Goal: Information Seeking & Learning: Understand process/instructions

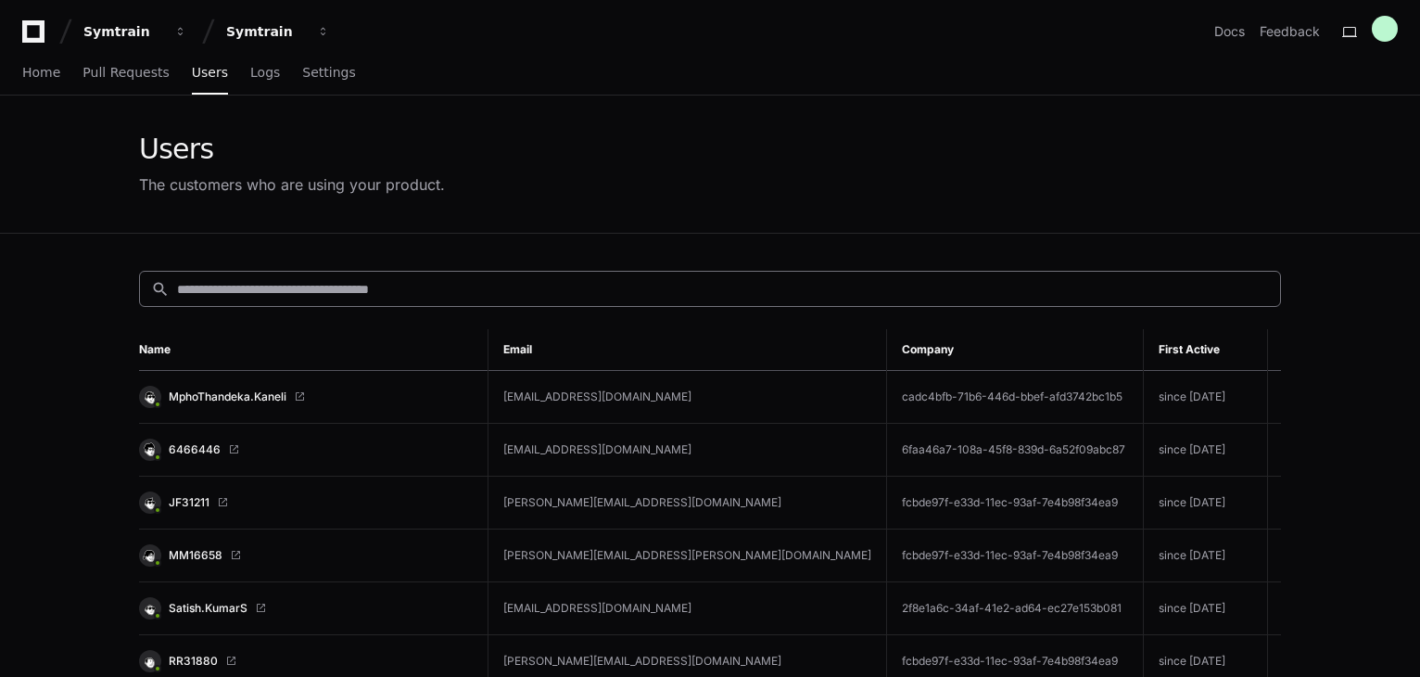
click at [401, 280] on input at bounding box center [723, 289] width 1092 height 19
paste input "*********"
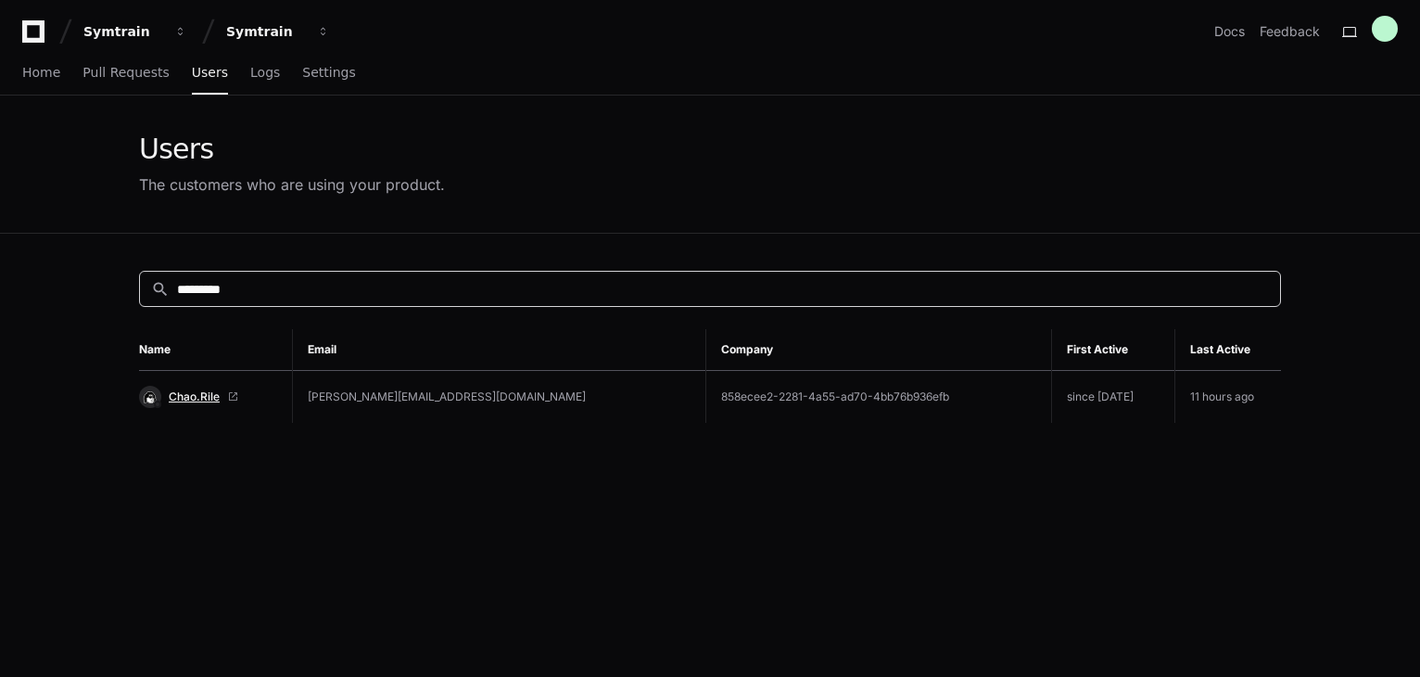
type input "*********"
click at [200, 399] on span "Chao.Rile" at bounding box center [194, 396] width 51 height 15
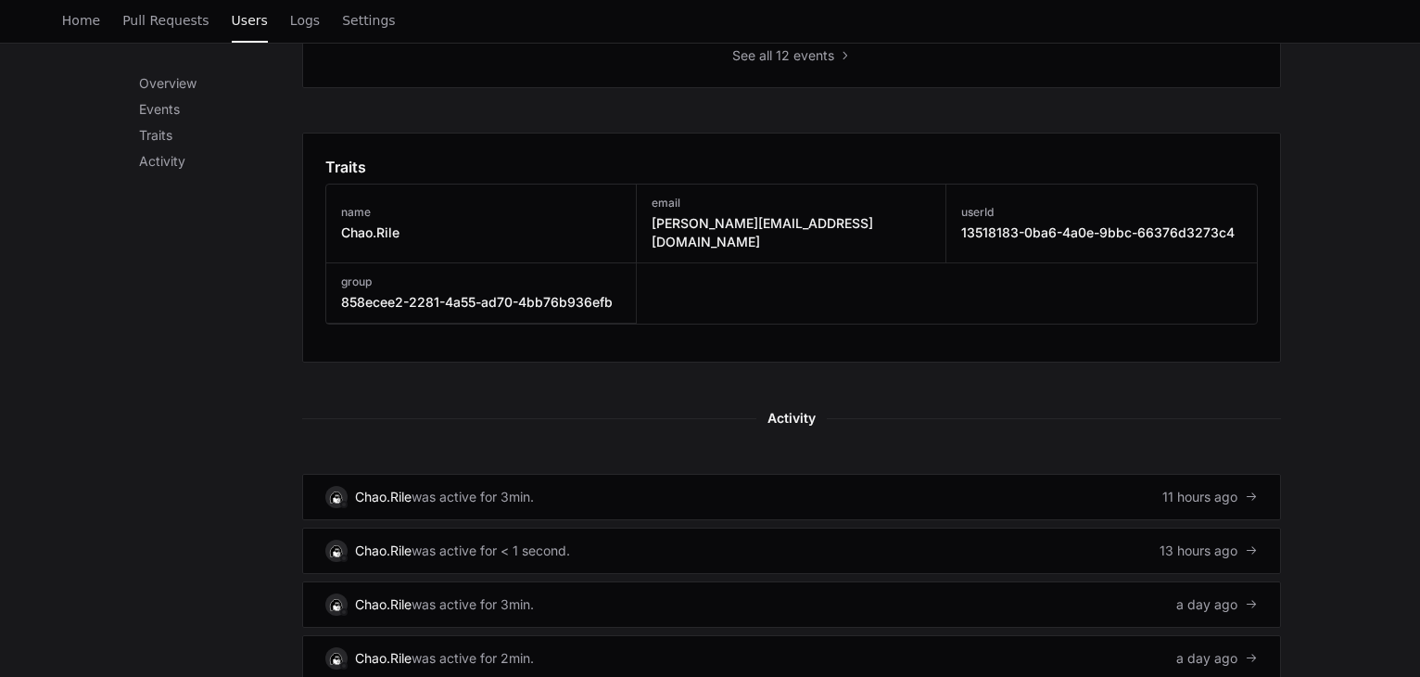
scroll to position [1112, 0]
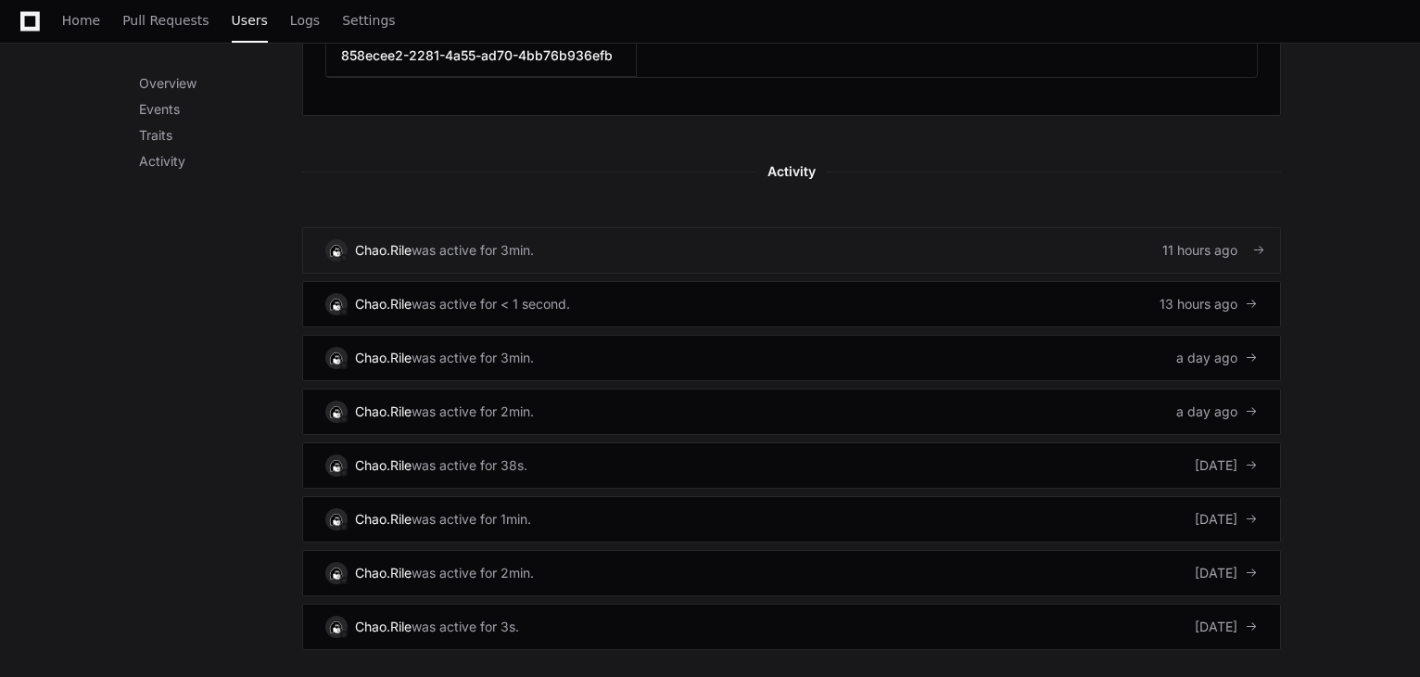
click at [768, 227] on link "Chao.Rile was active for 3min. 11 hours ago" at bounding box center [791, 250] width 979 height 46
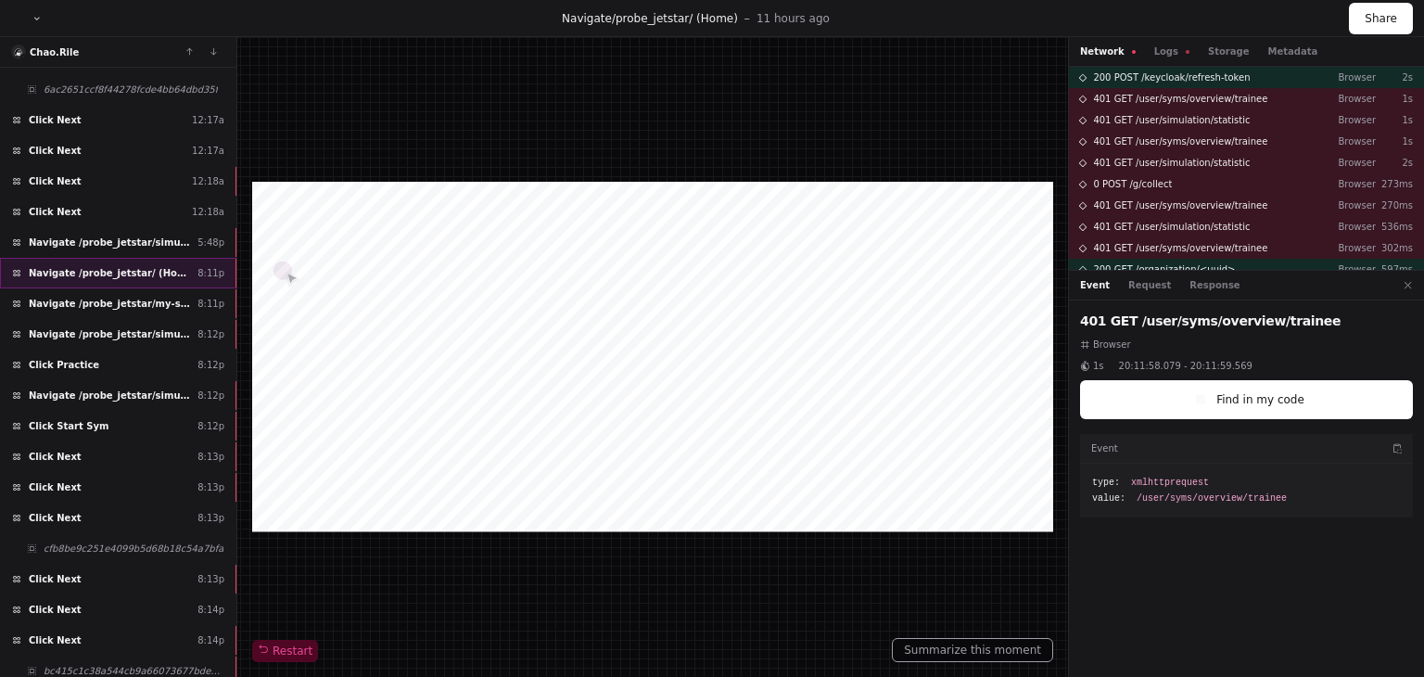
scroll to position [325, 0]
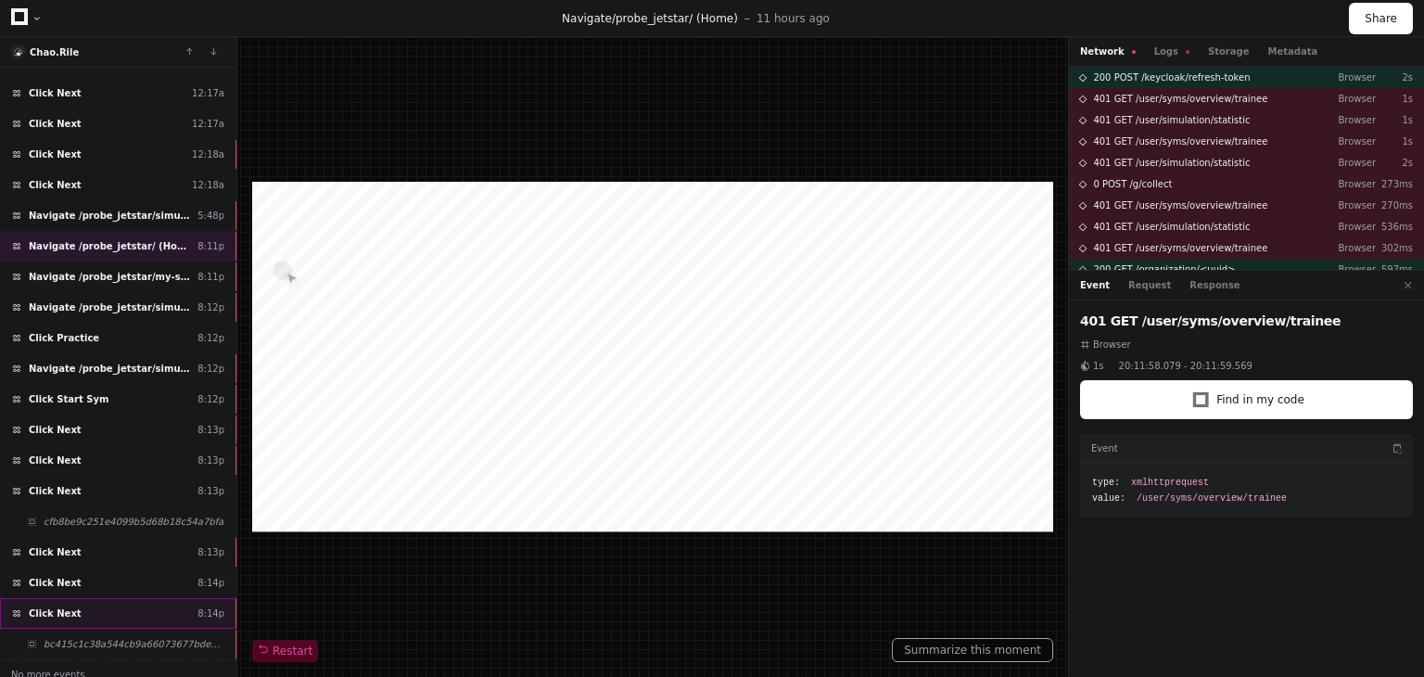
click at [153, 606] on div "Click Next 8:14p" at bounding box center [118, 613] width 236 height 31
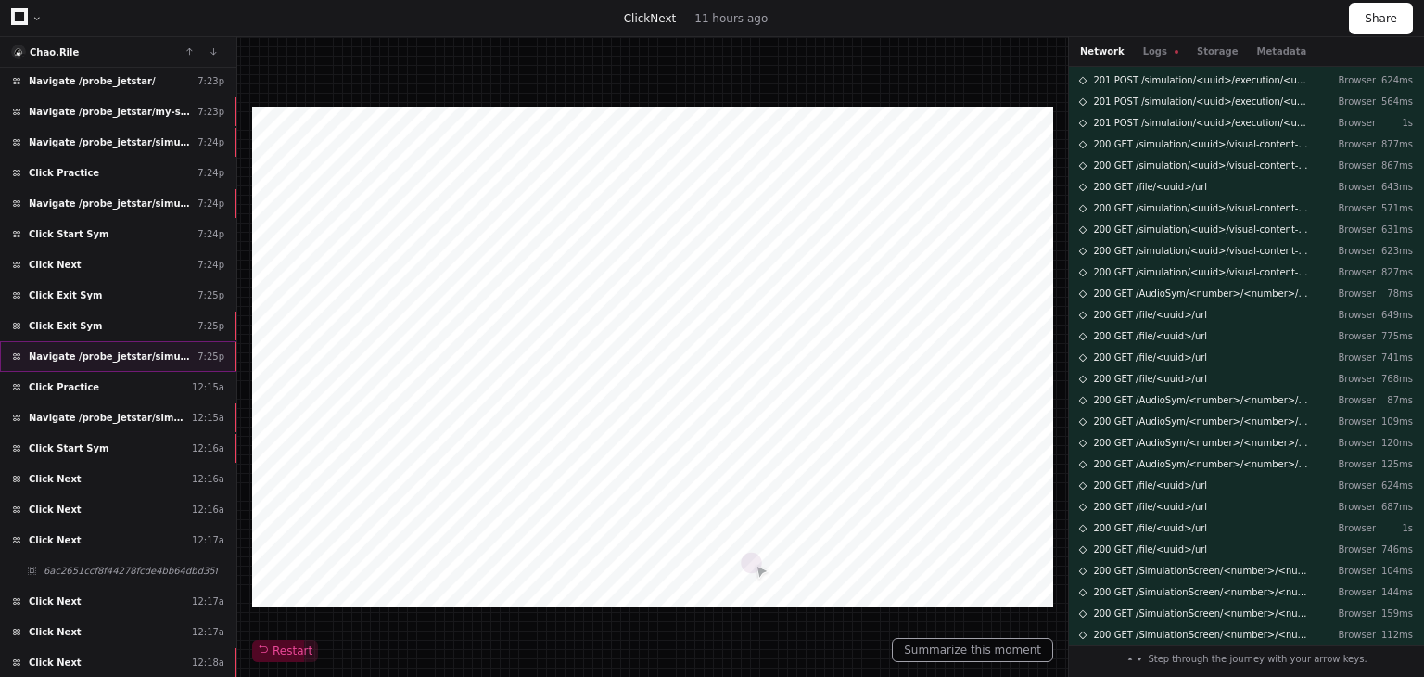
scroll to position [278, 0]
click at [177, 376] on div "Click Practice 12:15a" at bounding box center [118, 385] width 236 height 31
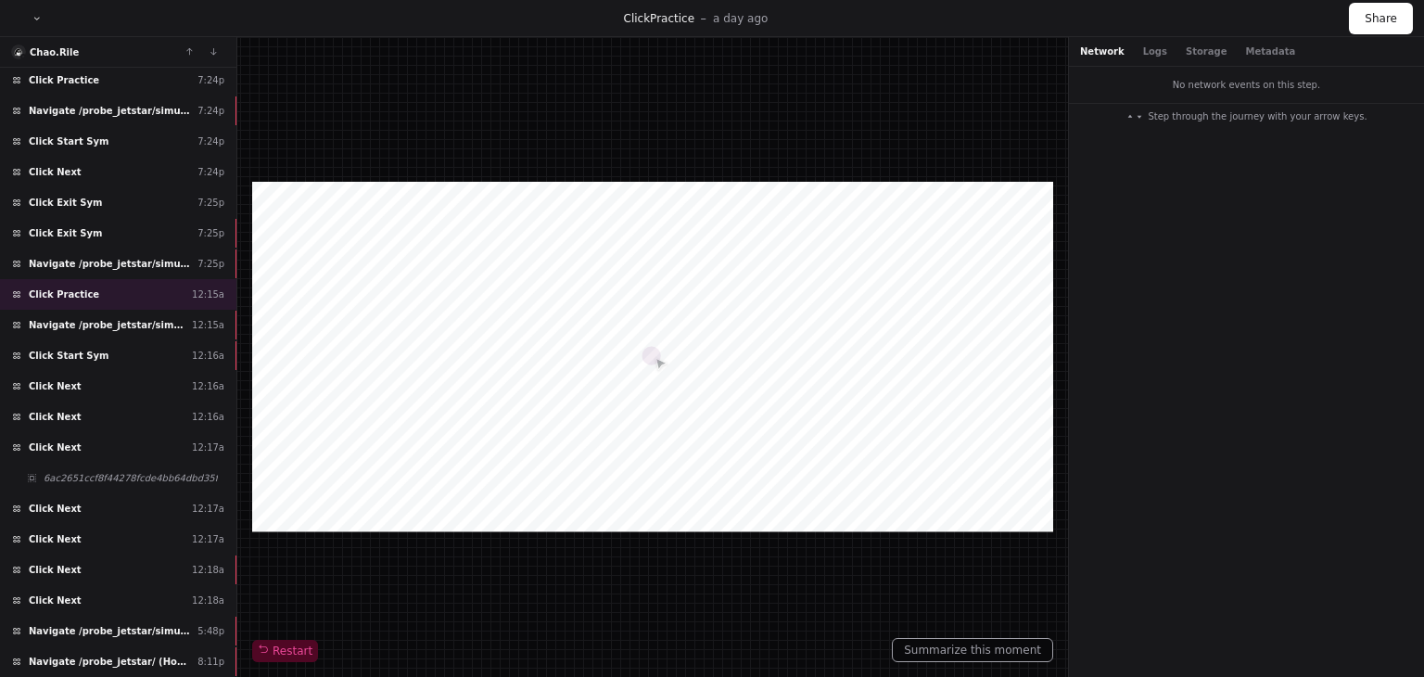
scroll to position [371, 0]
click at [163, 320] on span "Navigate /probe_jetstar/simulation/*/practise" at bounding box center [107, 323] width 156 height 14
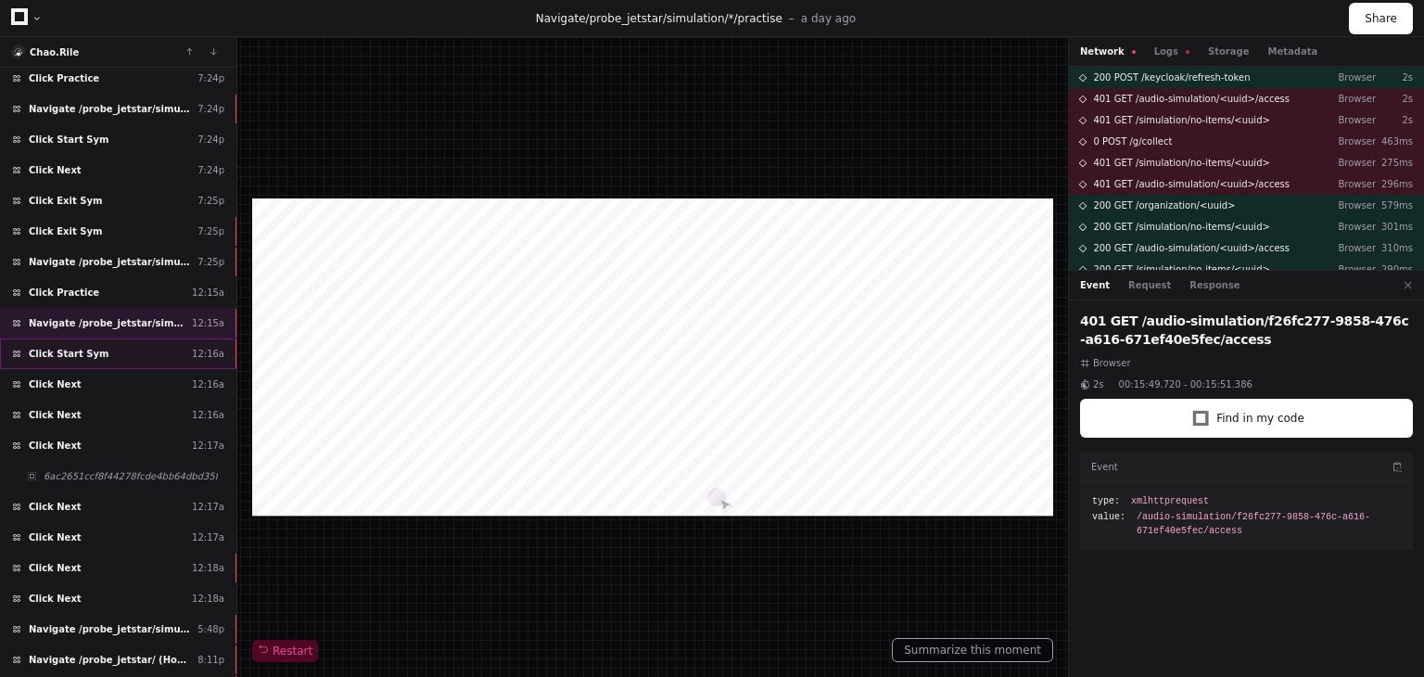
click at [114, 342] on div "Click Start Sym 12:16a" at bounding box center [118, 353] width 236 height 31
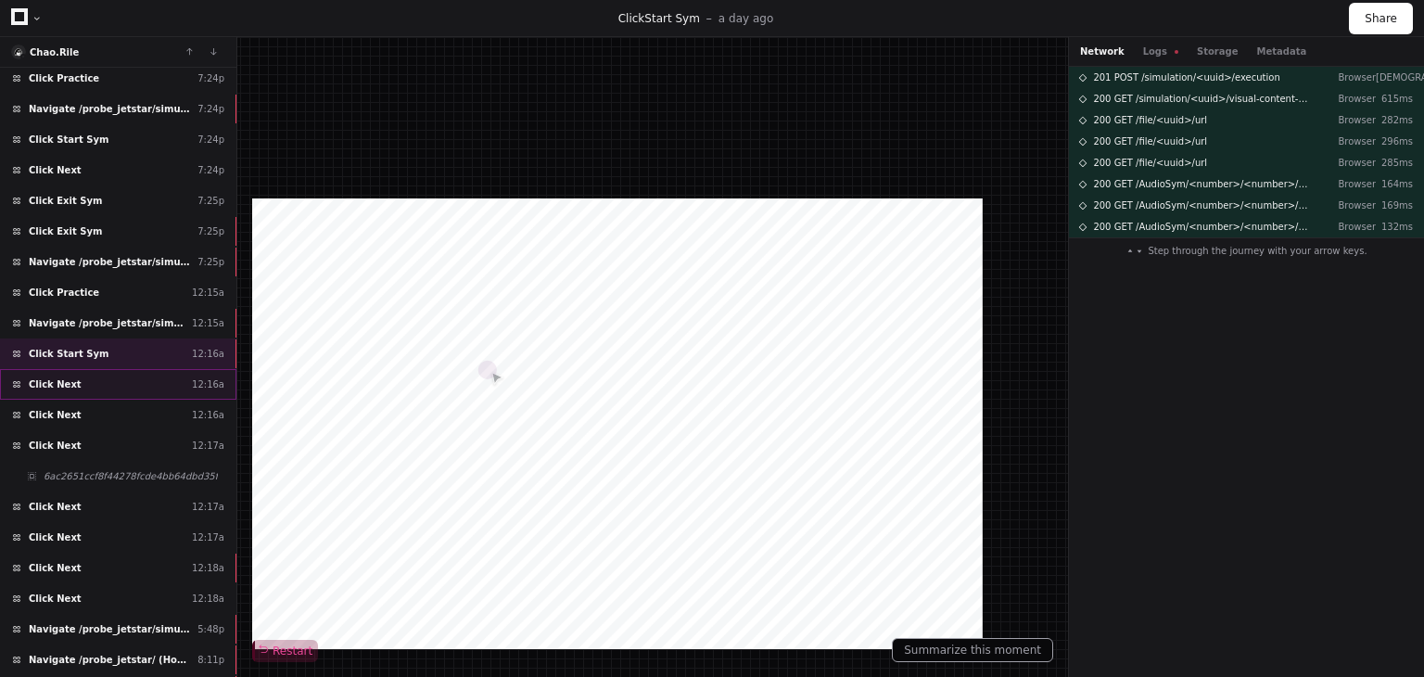
click at [107, 372] on div "Click Next 12:16a" at bounding box center [118, 384] width 236 height 31
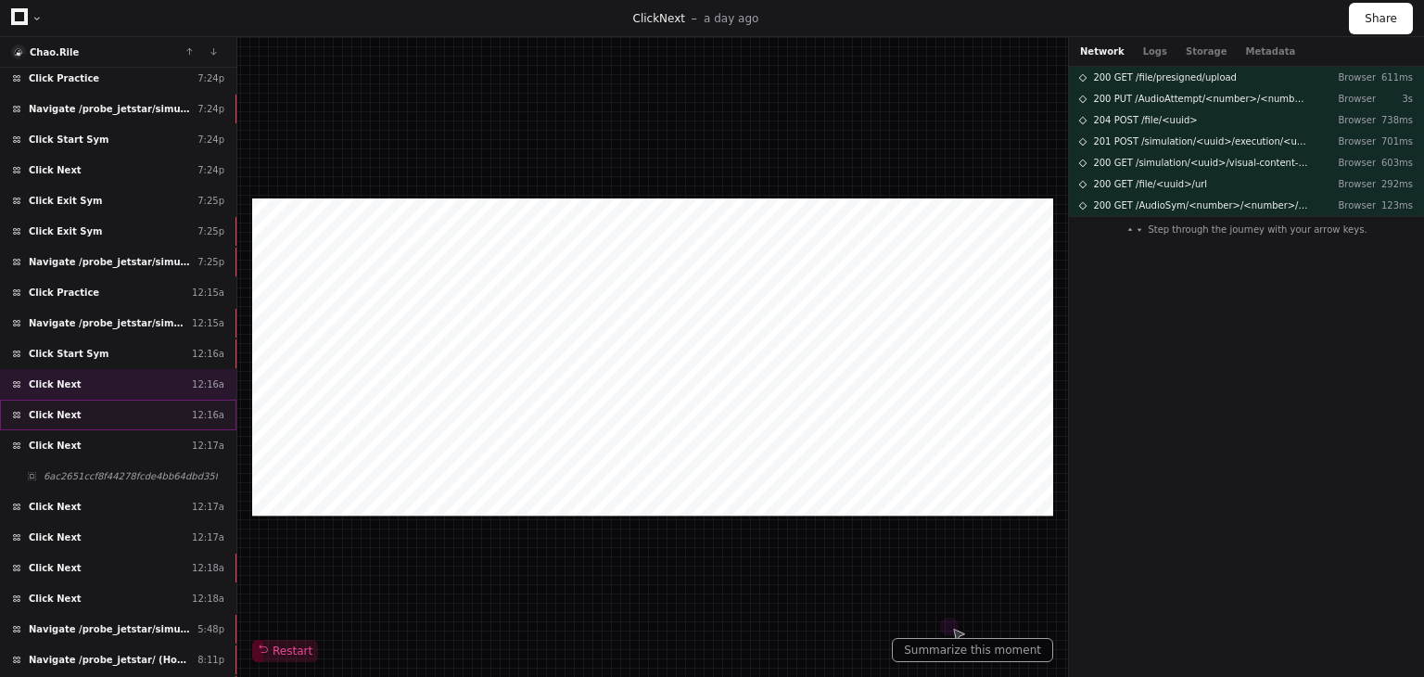
click at [124, 406] on div "Click Next 12:16a" at bounding box center [118, 415] width 236 height 31
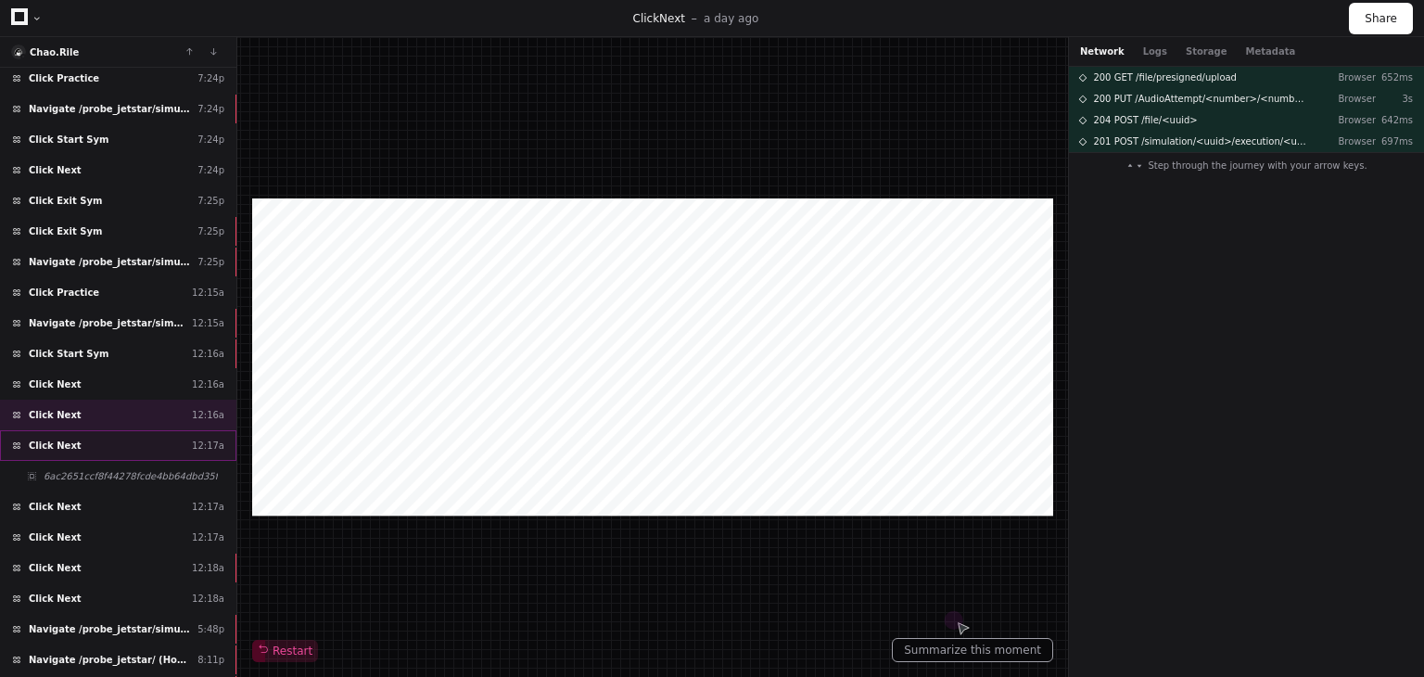
click at [133, 438] on div "Click Next 12:17a" at bounding box center [118, 445] width 236 height 31
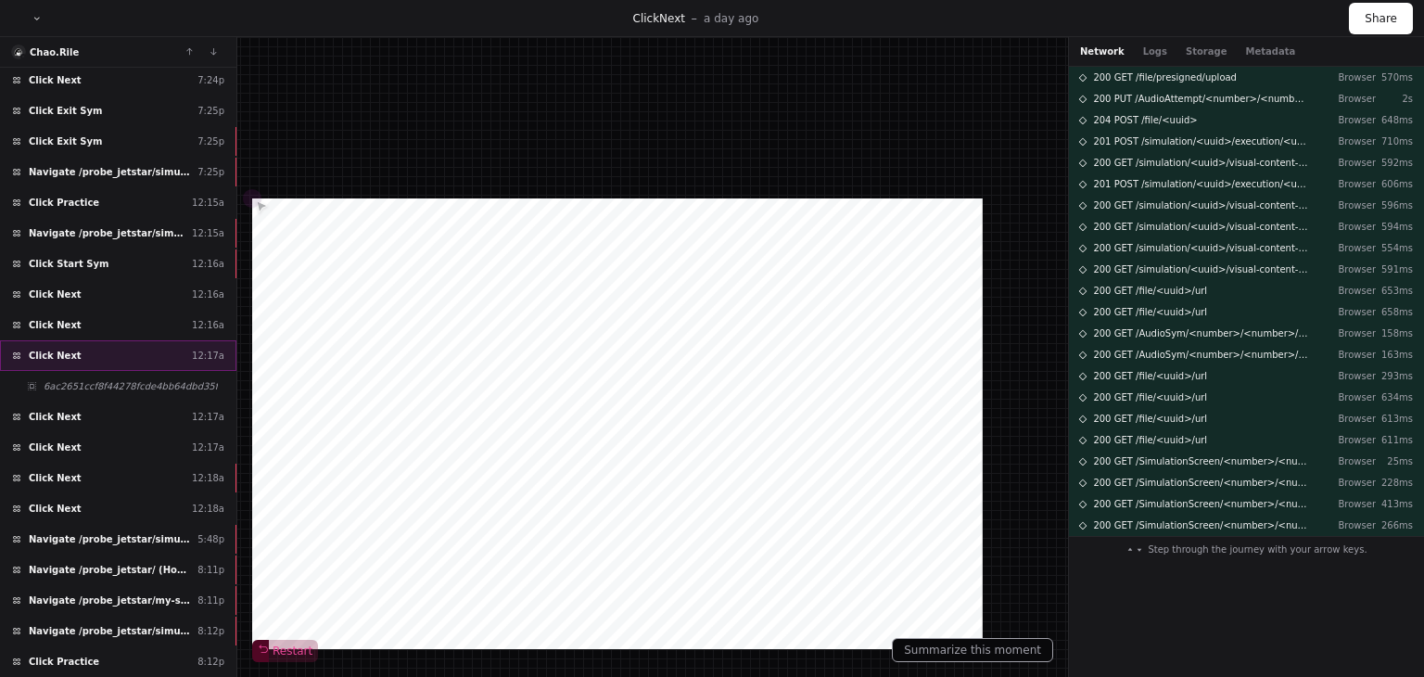
scroll to position [463, 0]
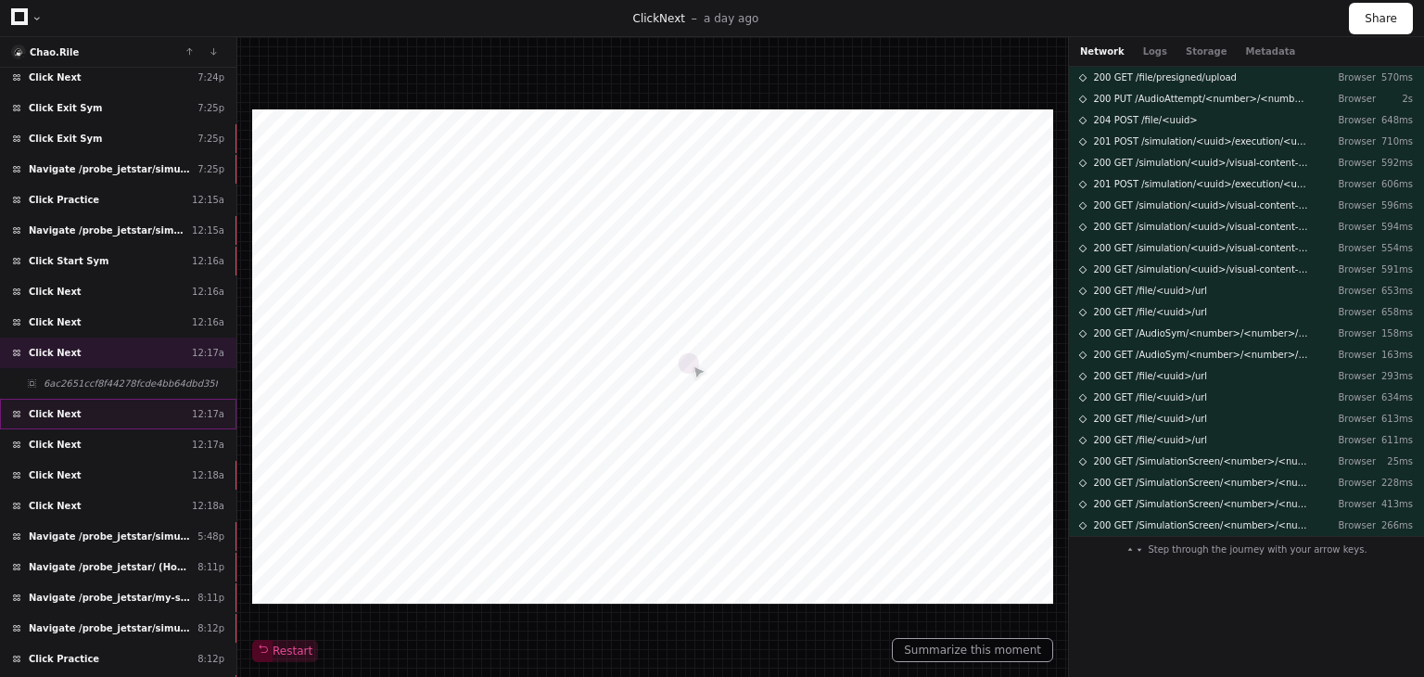
click at [133, 411] on div "Click Next 12:17a" at bounding box center [118, 414] width 236 height 31
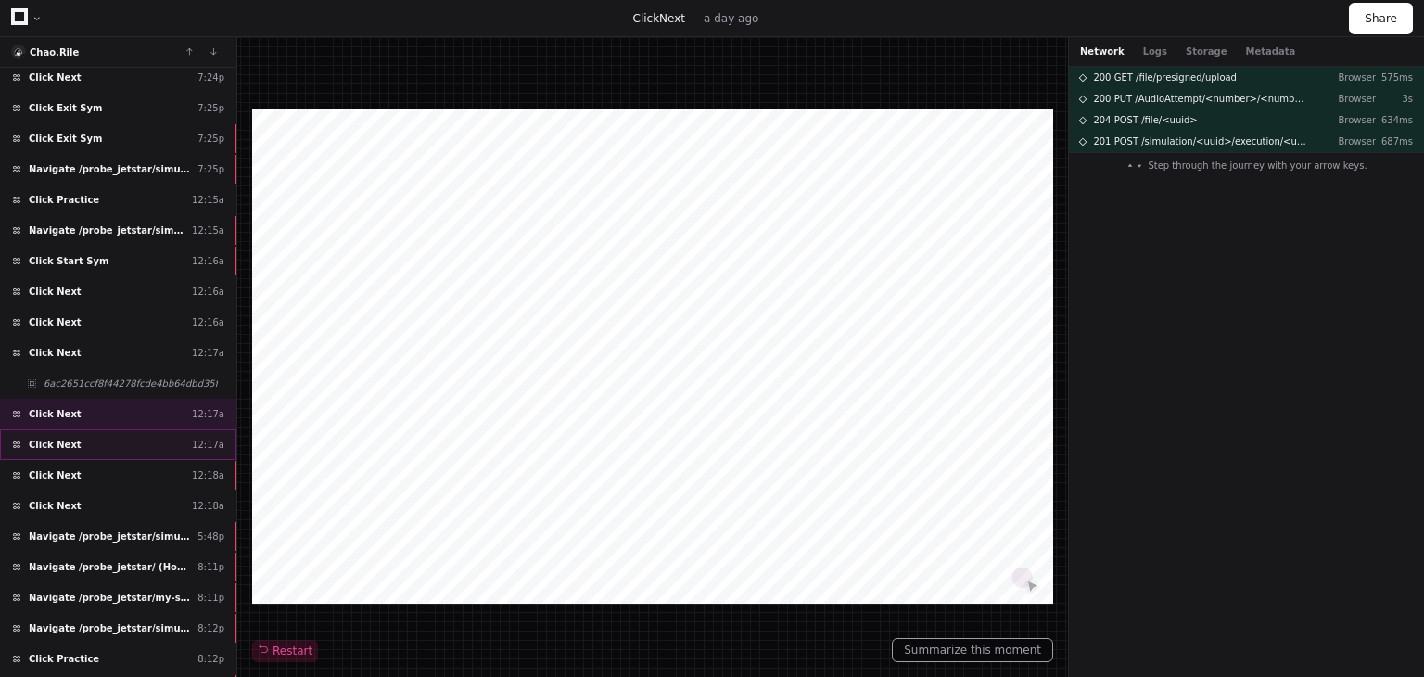
click at [132, 435] on div "Click Next 12:17a" at bounding box center [118, 444] width 236 height 31
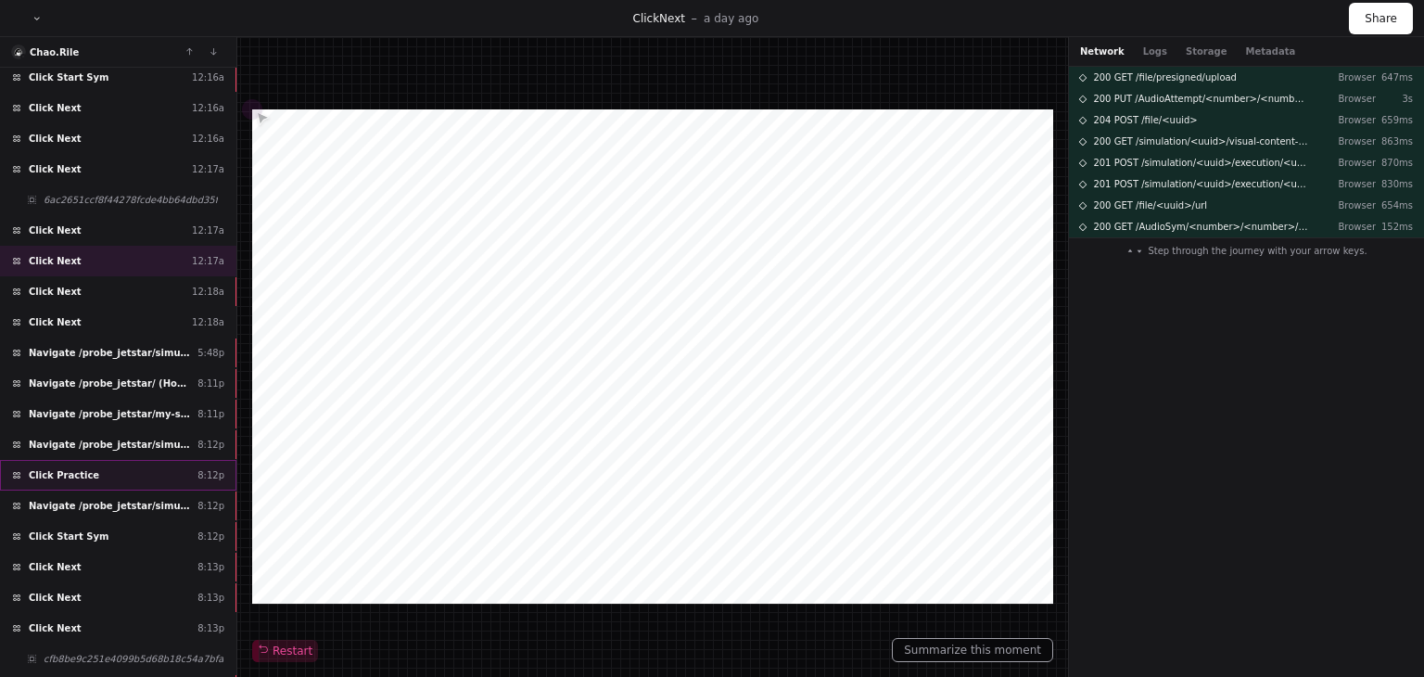
scroll to position [649, 0]
click at [139, 436] on span "Navigate /probe_jetstar/simulation/*" at bounding box center [109, 443] width 161 height 14
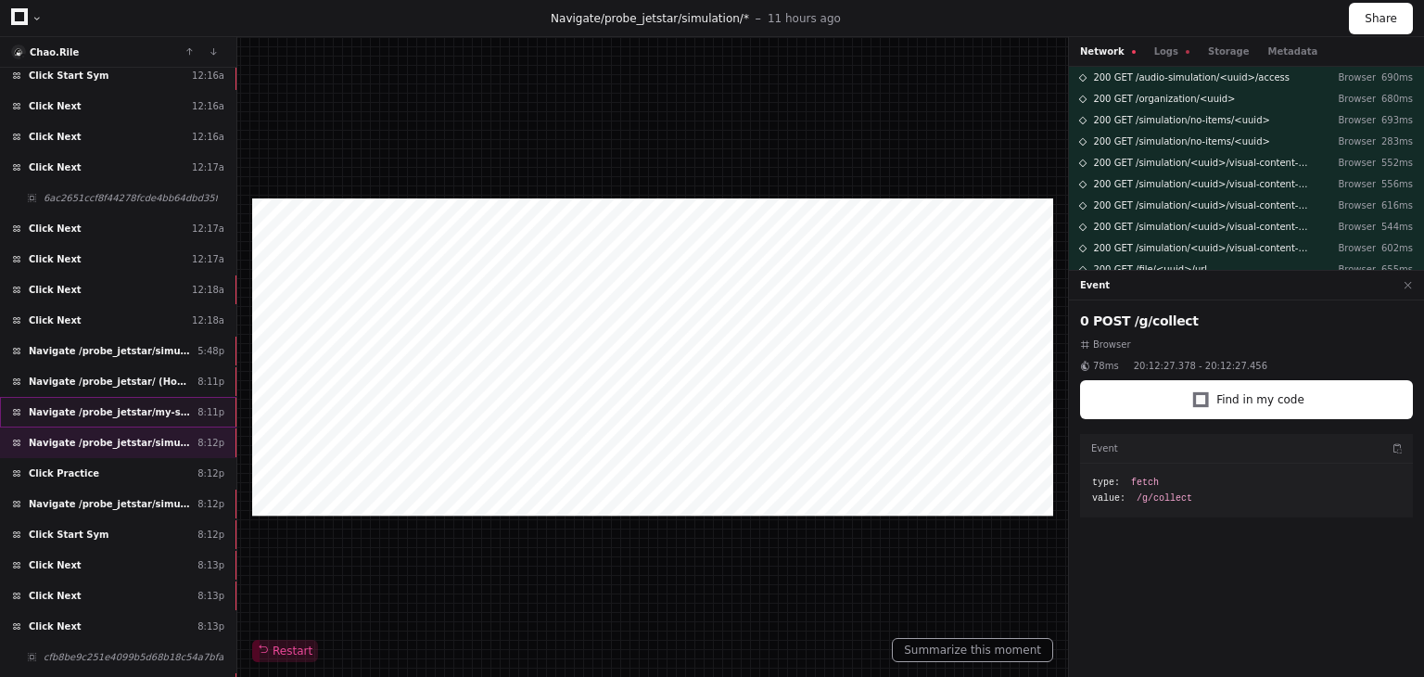
click at [138, 405] on span "Navigate /probe_jetstar/my-syms (My Exercises)" at bounding box center [109, 412] width 161 height 14
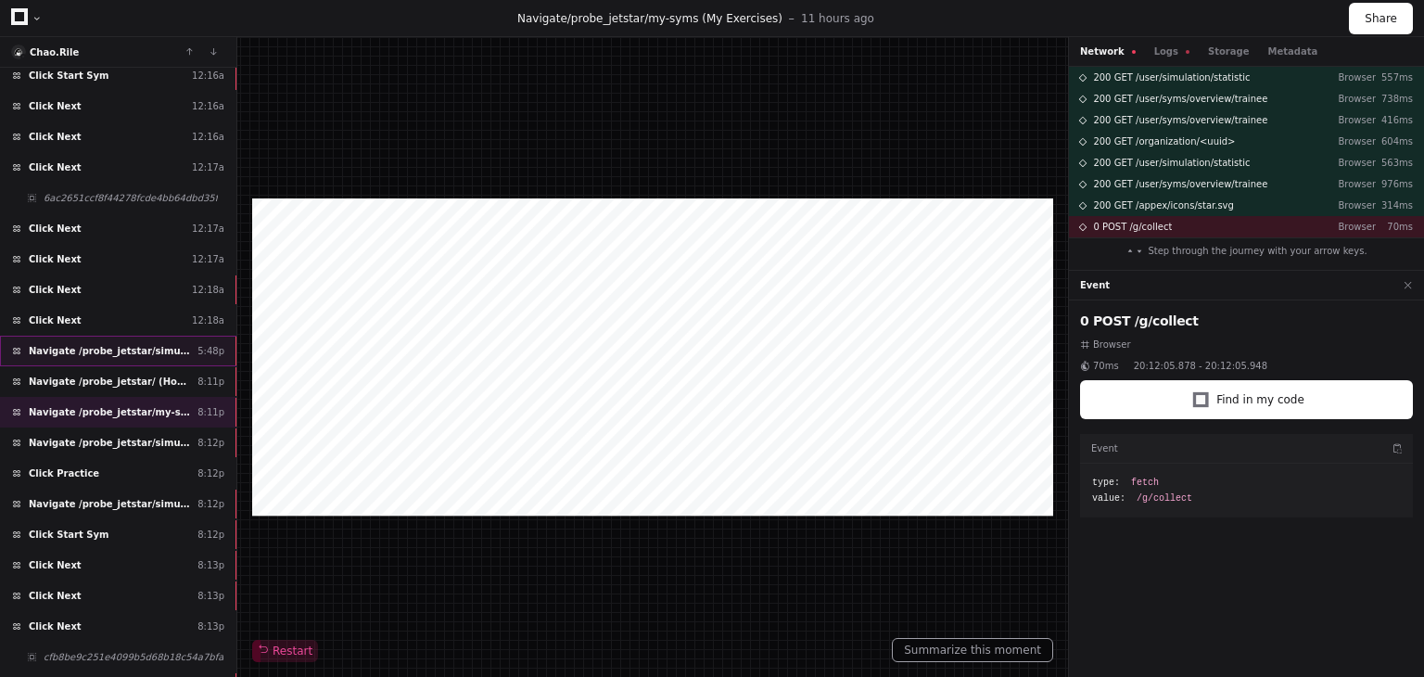
click at [121, 344] on span "Navigate /probe_jetstar/simulation/*/practise" at bounding box center [109, 351] width 161 height 14
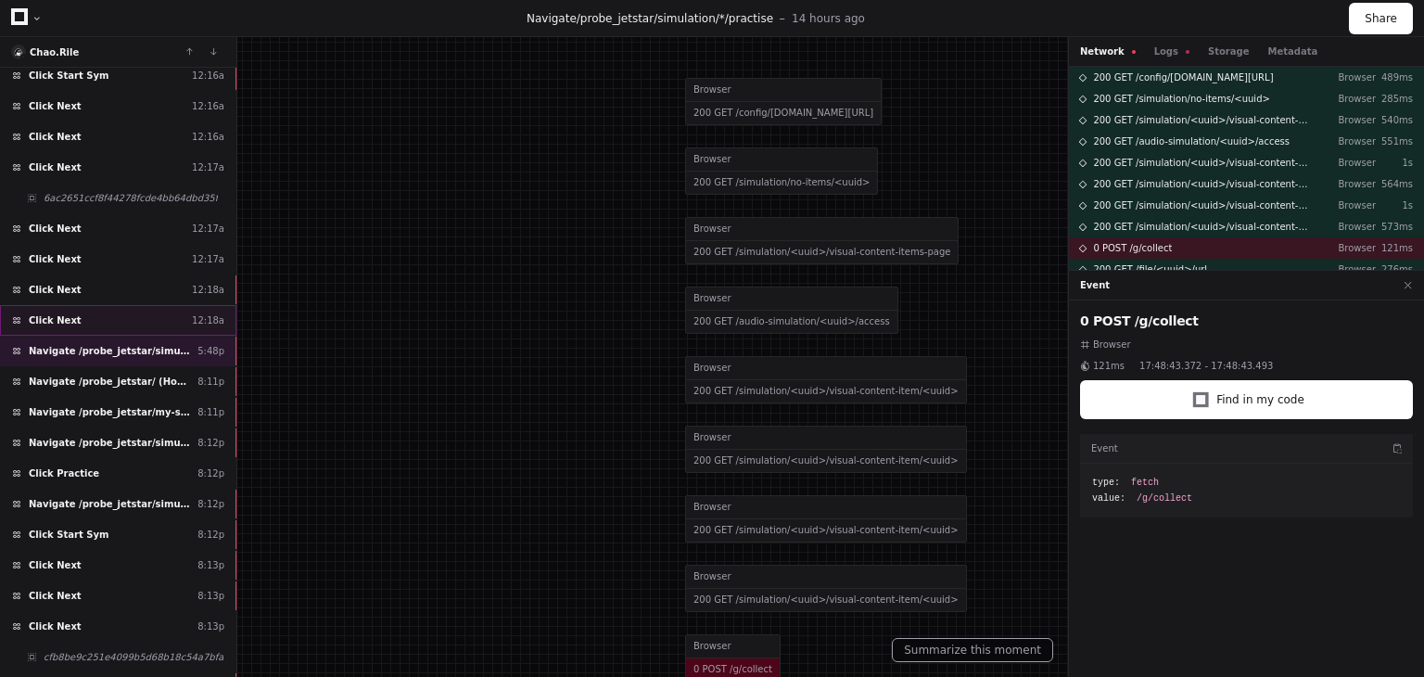
click at [140, 305] on div "Click Next 12:18a" at bounding box center [118, 320] width 236 height 31
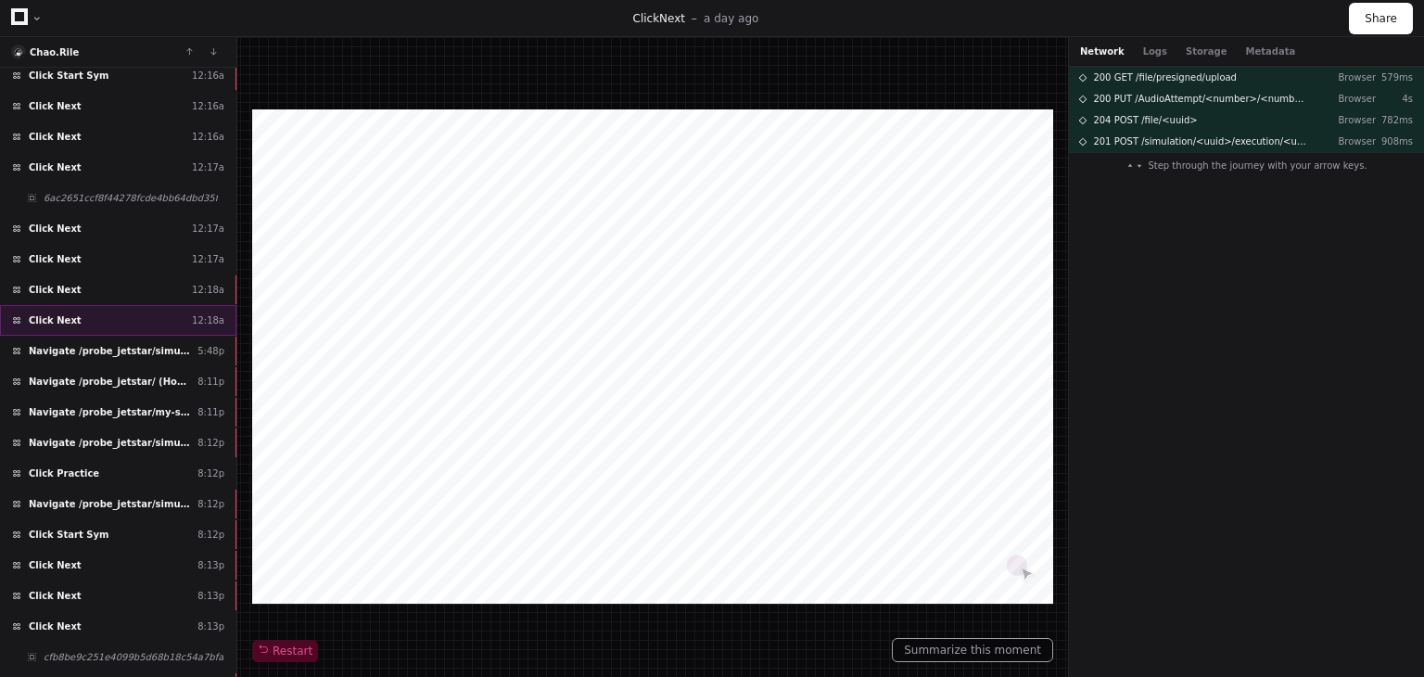
click at [141, 312] on div "Click Next 12:18a" at bounding box center [118, 320] width 236 height 31
click at [132, 279] on div "Click Next 12:18a" at bounding box center [118, 289] width 236 height 31
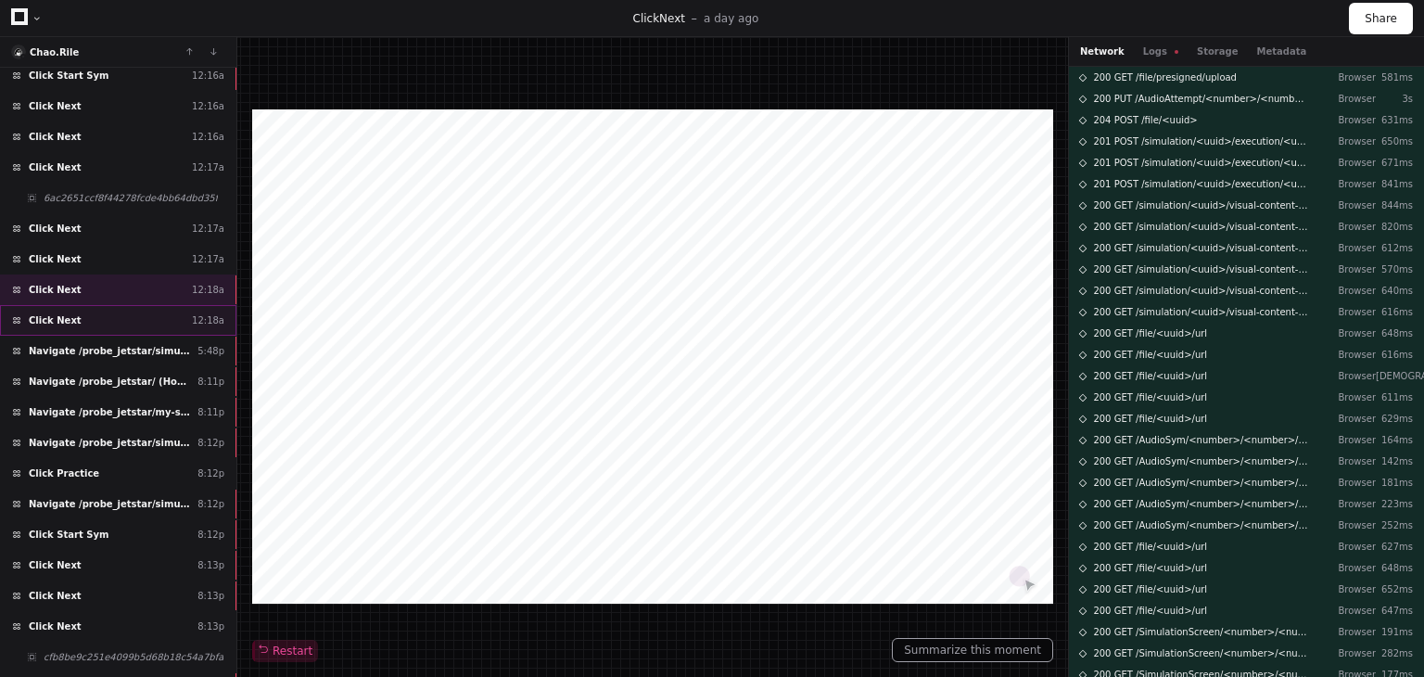
click at [129, 311] on div "Click Next 12:18a" at bounding box center [118, 320] width 236 height 31
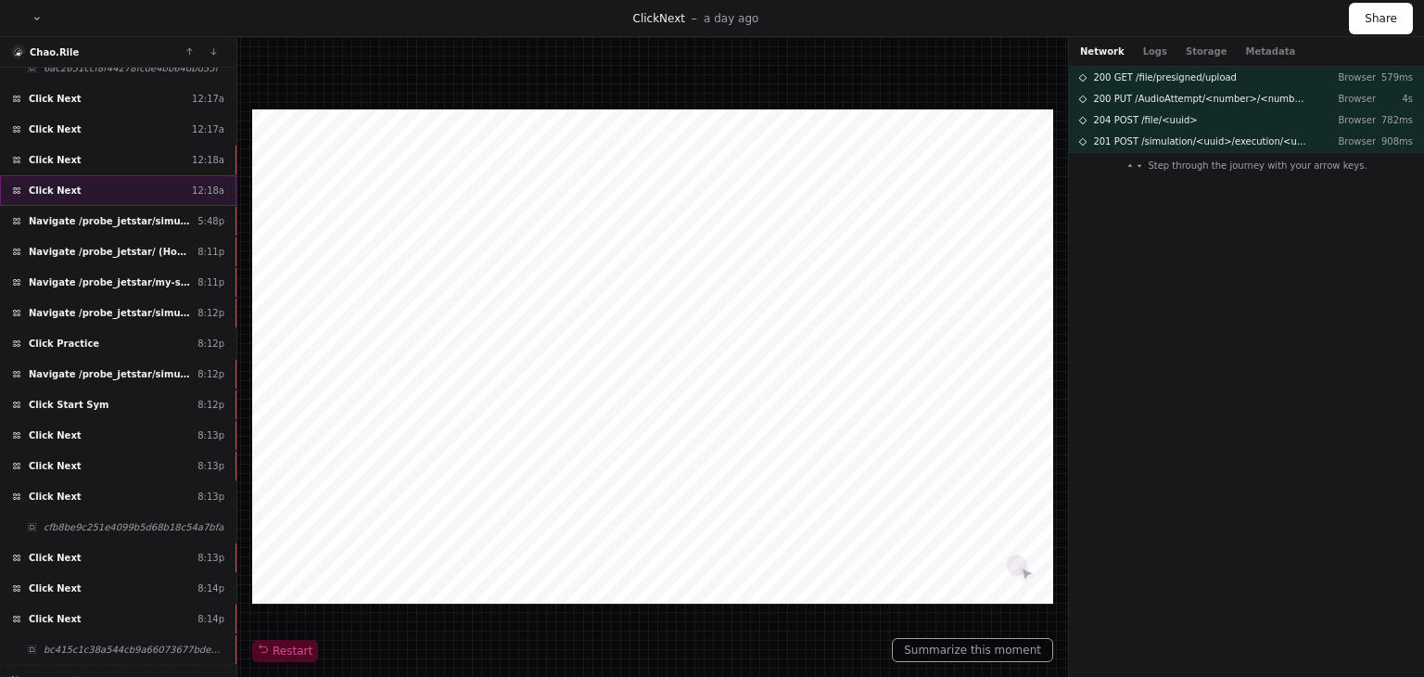
scroll to position [779, 0]
click at [107, 420] on div "Click Next 8:13p" at bounding box center [118, 435] width 236 height 31
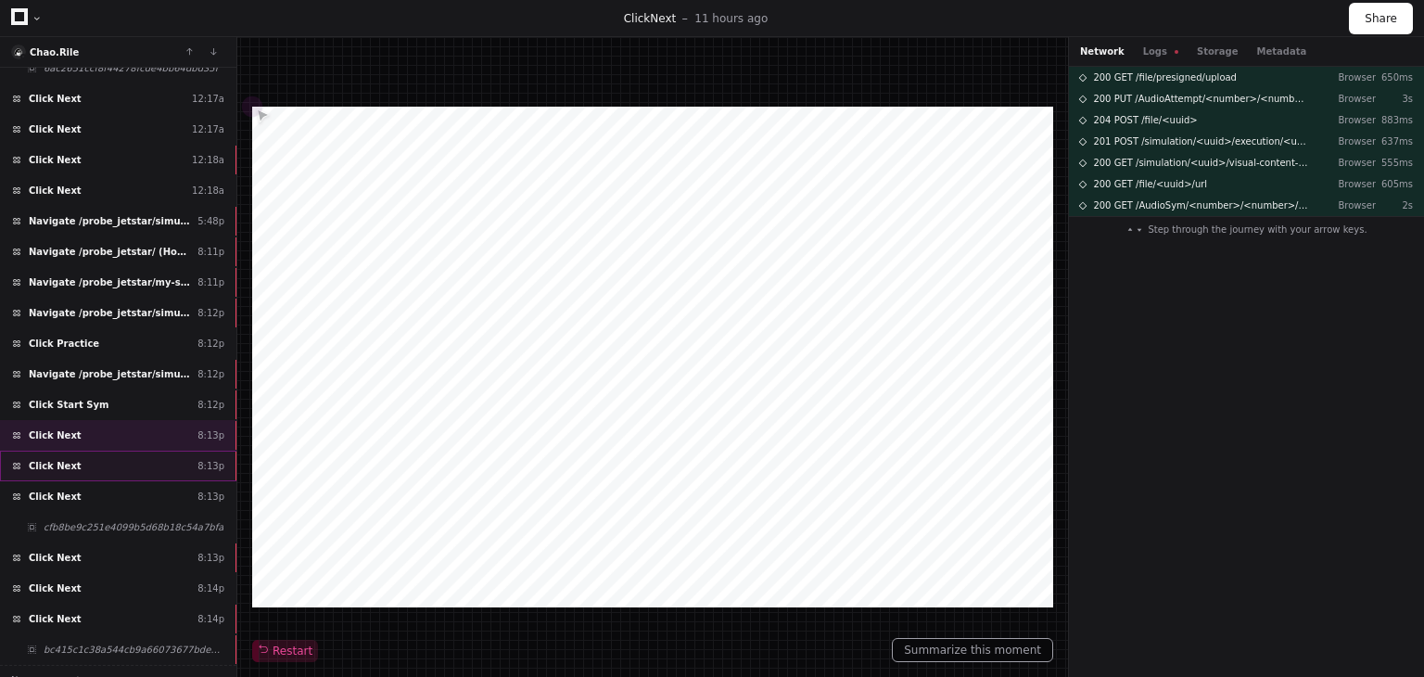
click at [110, 451] on div "Click Next 8:13p" at bounding box center [118, 466] width 236 height 31
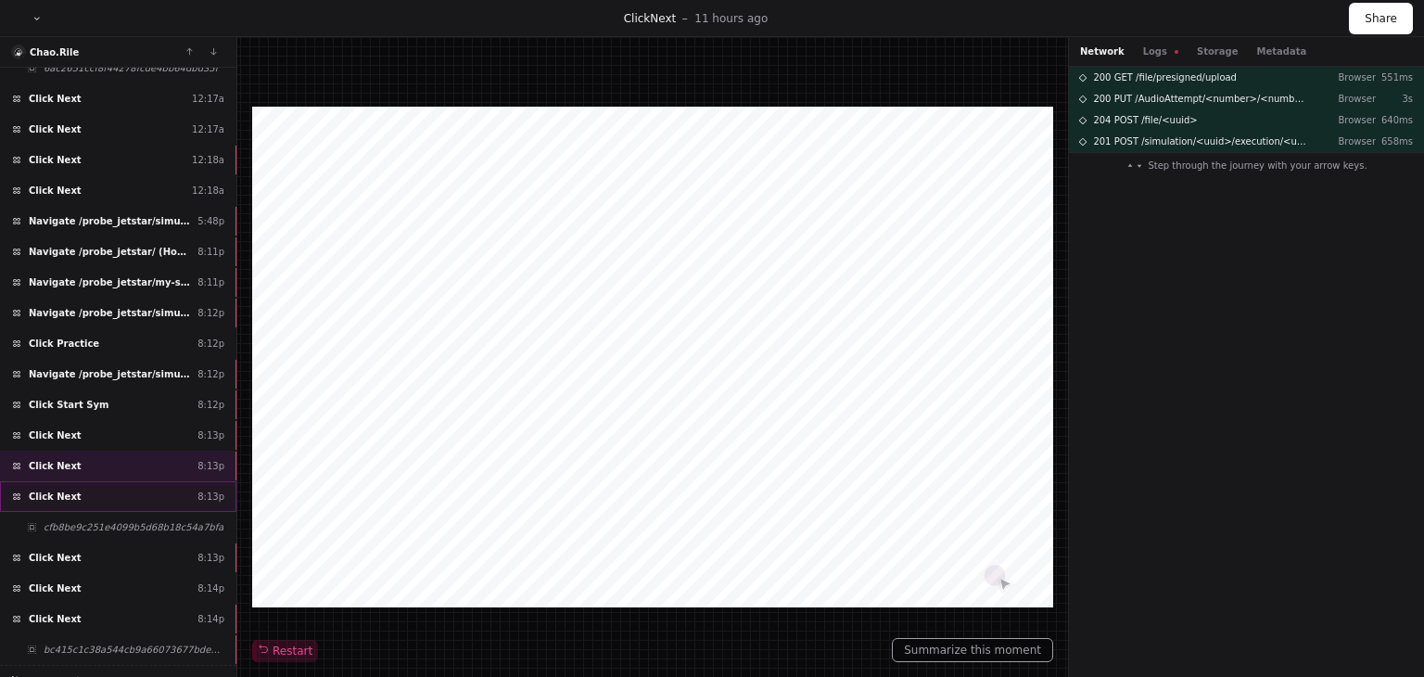
click at [106, 481] on div "Click Next 8:13p" at bounding box center [118, 496] width 236 height 31
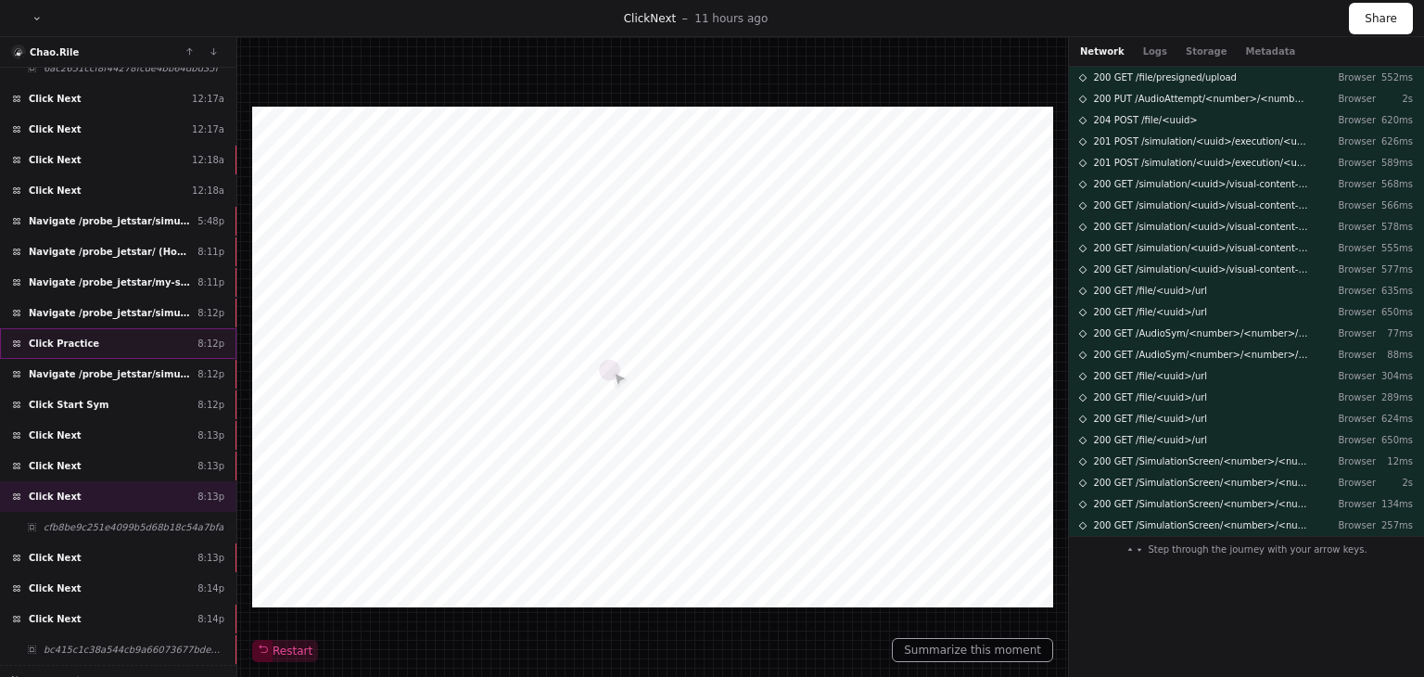
click at [142, 335] on div "Click Practice 8:12p" at bounding box center [118, 343] width 236 height 31
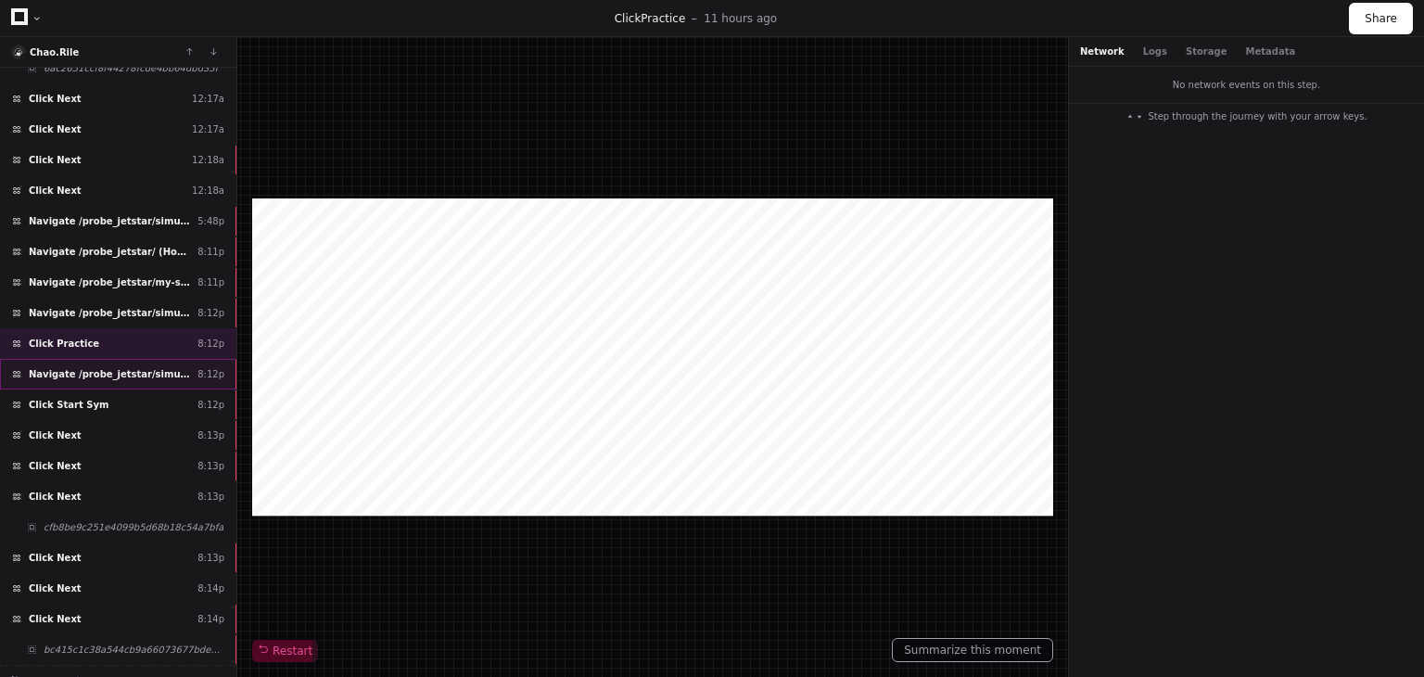
click at [123, 367] on span "Navigate /probe_jetstar/simulation/*/practise" at bounding box center [109, 374] width 161 height 14
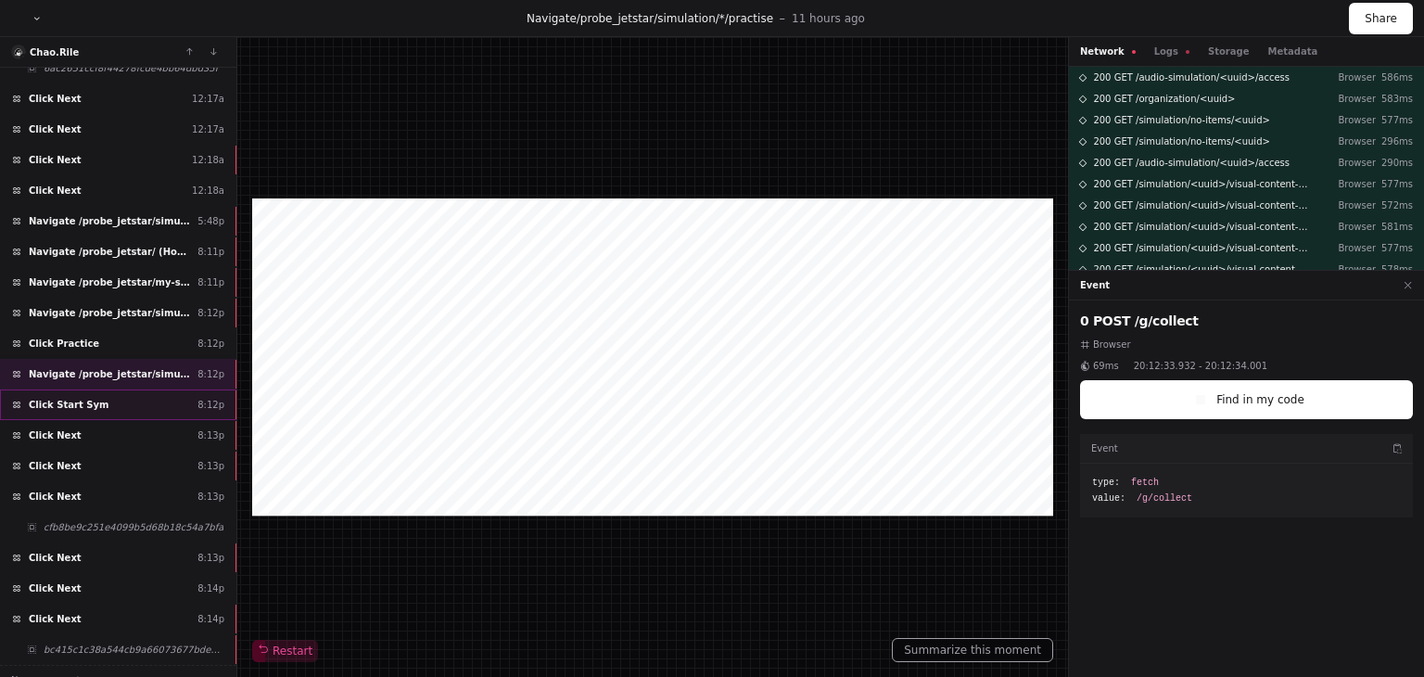
click at [115, 396] on div "Click Start Sym 8:12p" at bounding box center [118, 404] width 236 height 31
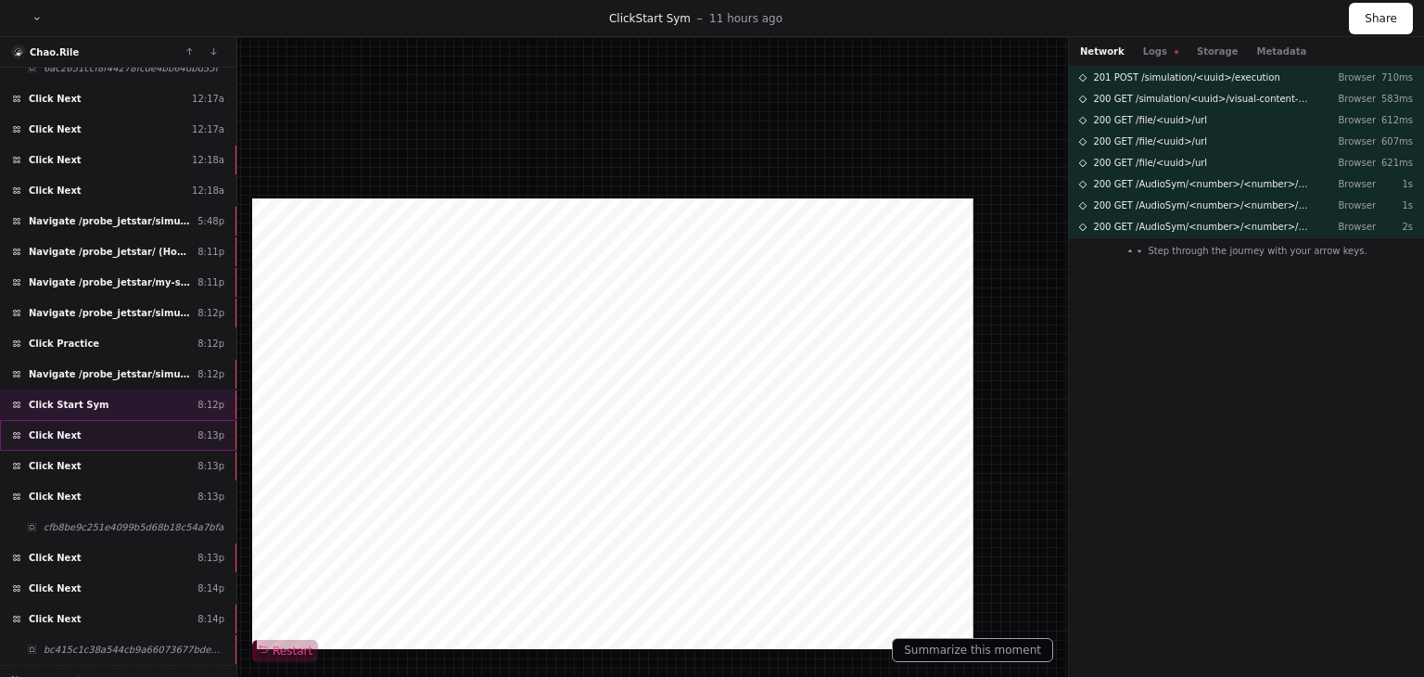
click at [111, 420] on div "Click Next 8:13p" at bounding box center [118, 435] width 236 height 31
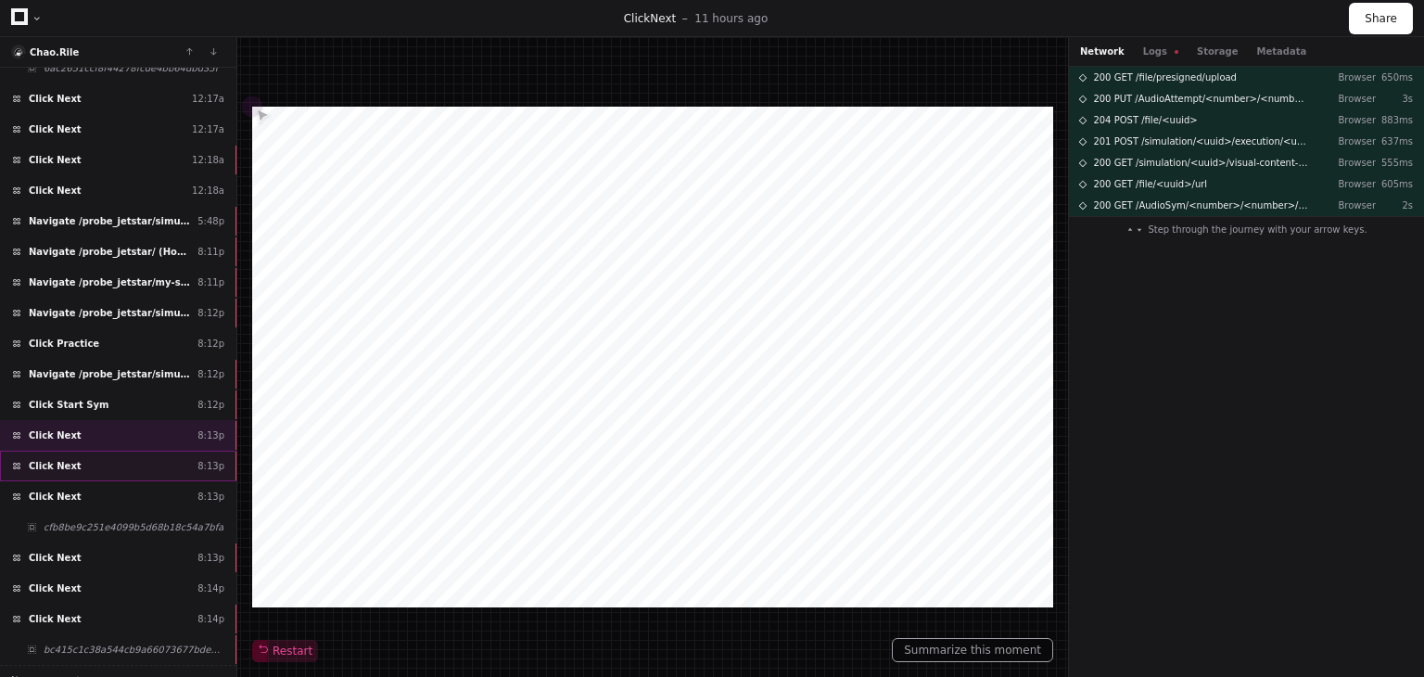
click at [110, 453] on div "Click Next 8:13p" at bounding box center [118, 466] width 236 height 31
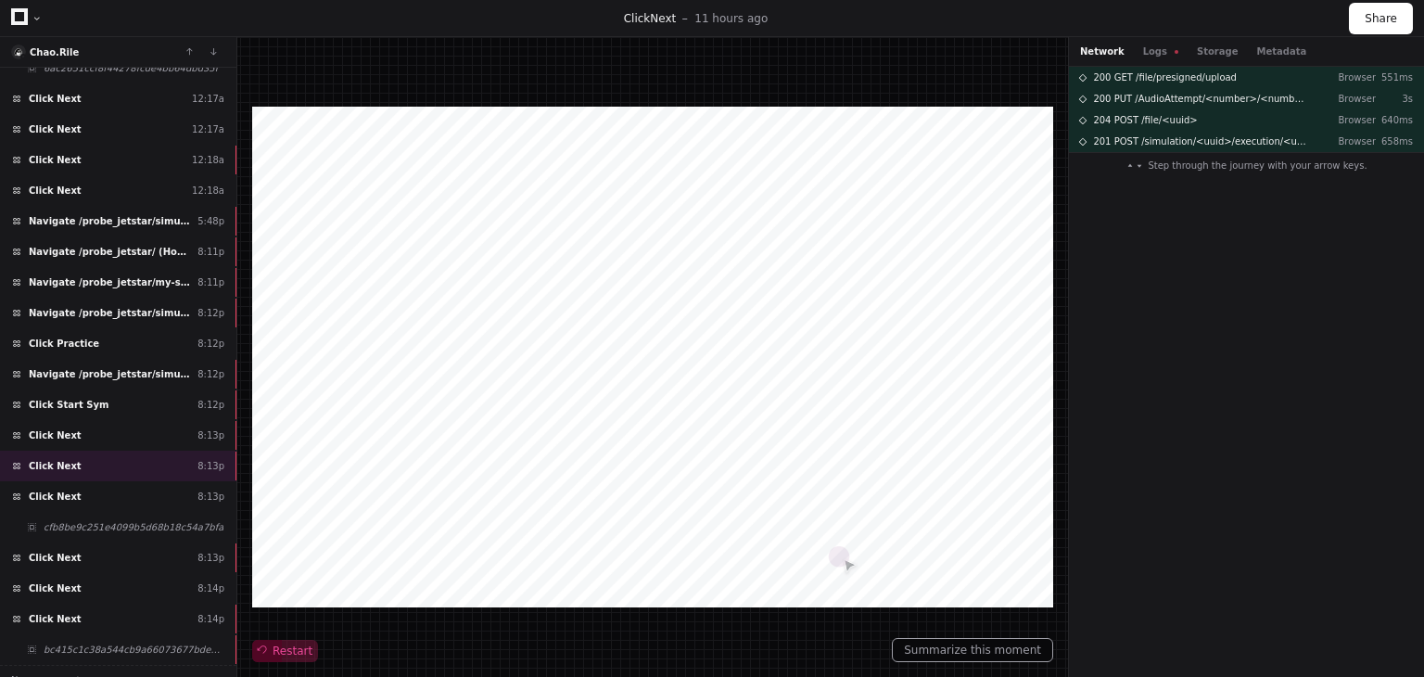
click at [286, 650] on span "Restart" at bounding box center [285, 650] width 55 height 15
